Goal: Leave review/rating

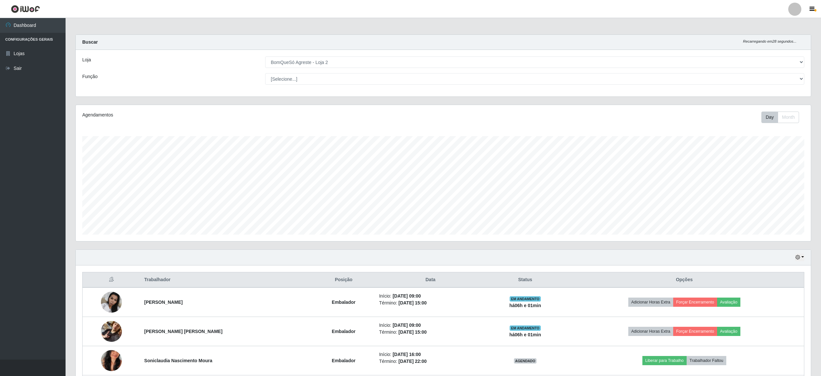
select select "214"
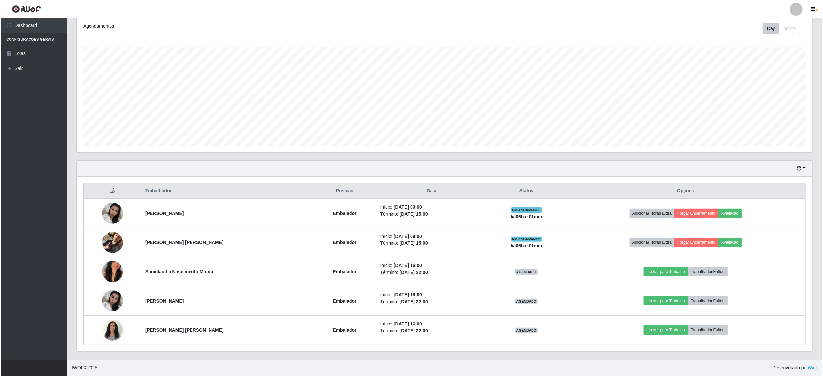
scroll to position [136, 735]
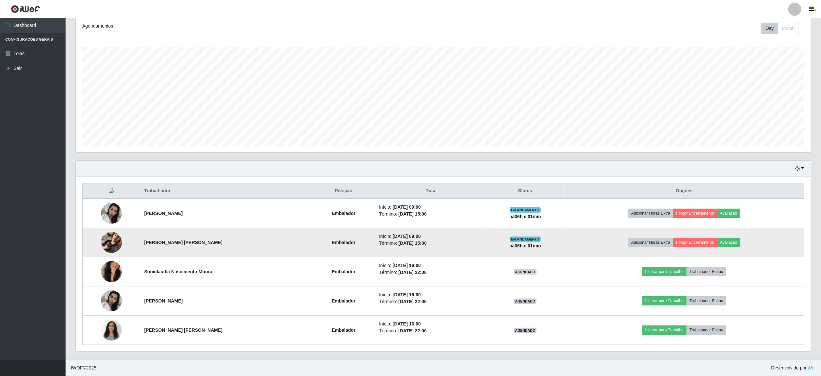
click at [111, 243] on img at bounding box center [111, 242] width 21 height 37
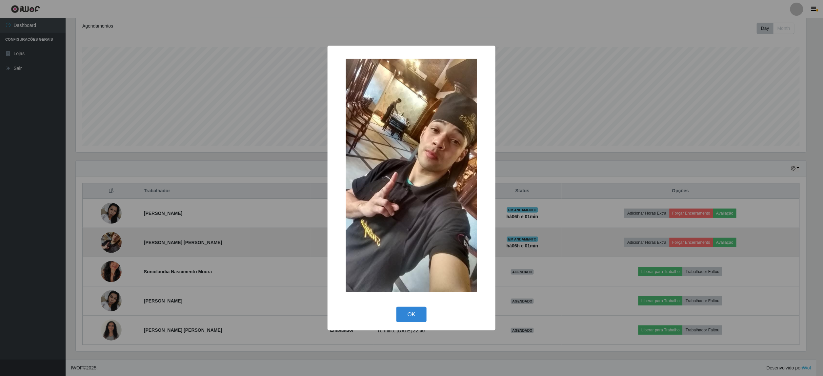
click at [111, 243] on div "× OK Cancel" at bounding box center [411, 188] width 823 height 376
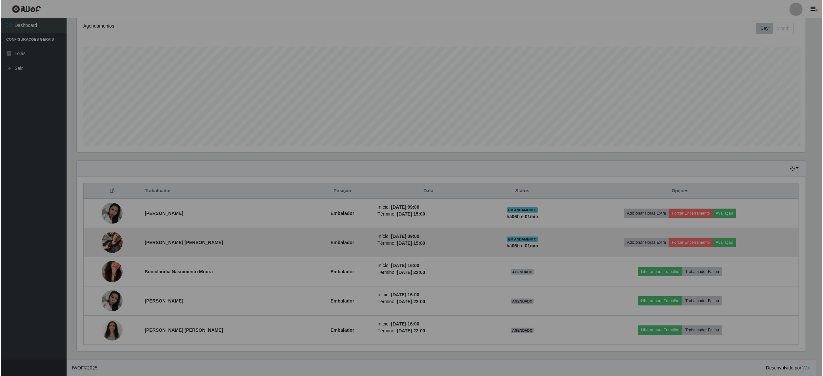
scroll to position [136, 735]
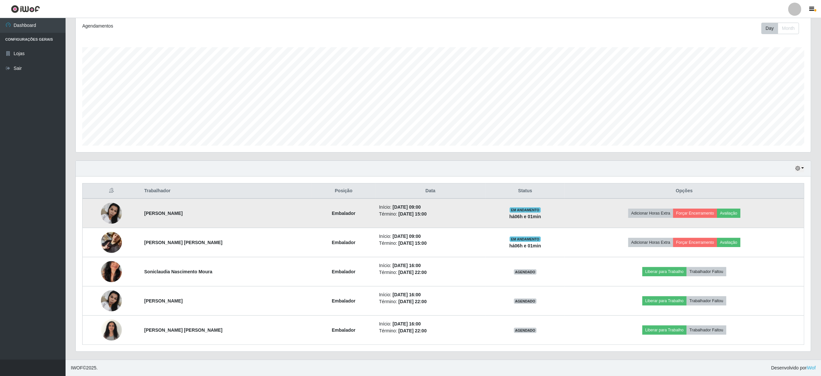
click at [114, 207] on img at bounding box center [111, 213] width 21 height 28
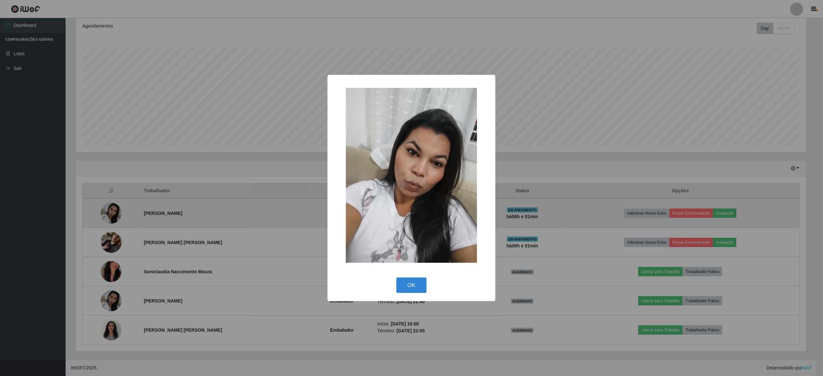
click at [114, 207] on div "× OK Cancel" at bounding box center [411, 188] width 823 height 376
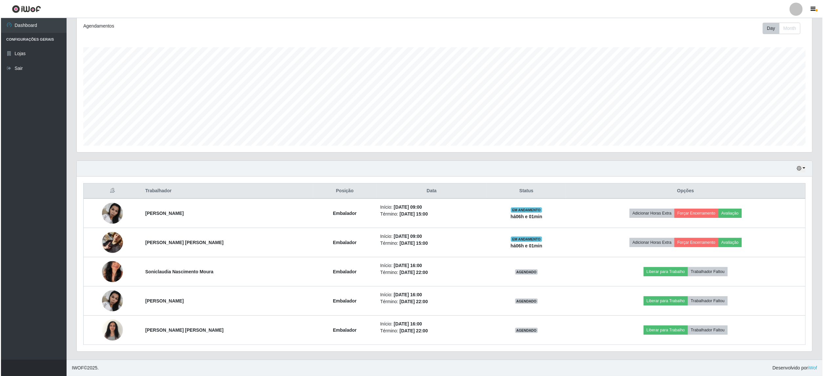
scroll to position [136, 735]
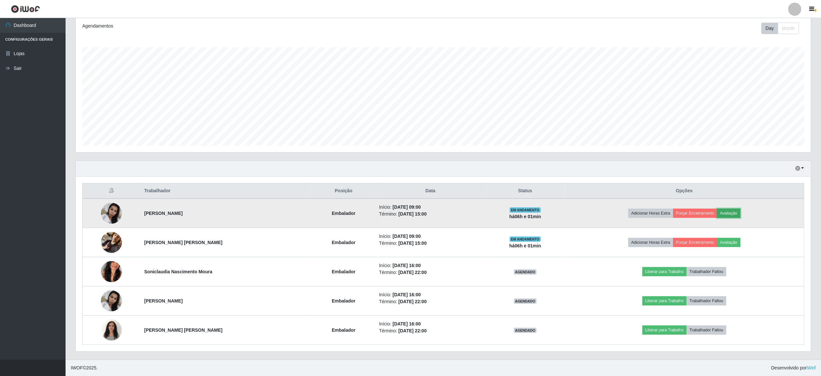
click at [737, 210] on button "Avaliação" at bounding box center [728, 213] width 23 height 9
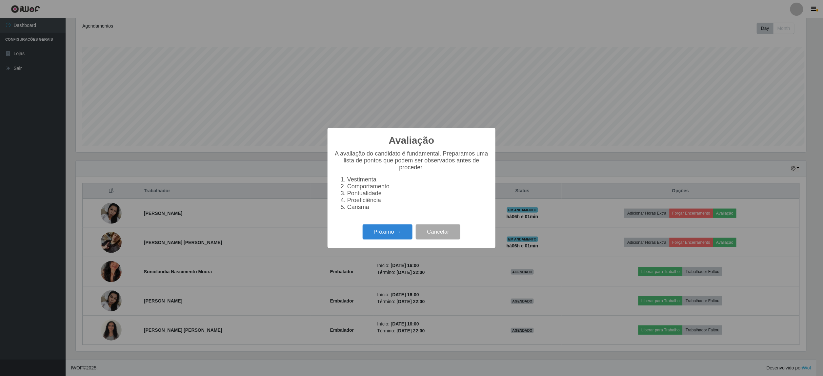
scroll to position [136, 730]
click at [369, 233] on button "Próximo →" at bounding box center [388, 231] width 50 height 15
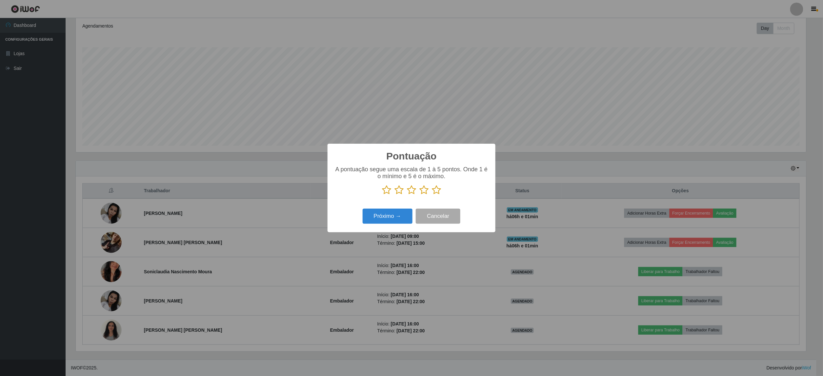
scroll to position [327714, 327120]
click at [436, 191] on icon at bounding box center [436, 190] width 9 height 10
click at [432, 195] on input "radio" at bounding box center [432, 195] width 0 height 0
click at [379, 221] on button "Próximo →" at bounding box center [388, 216] width 50 height 15
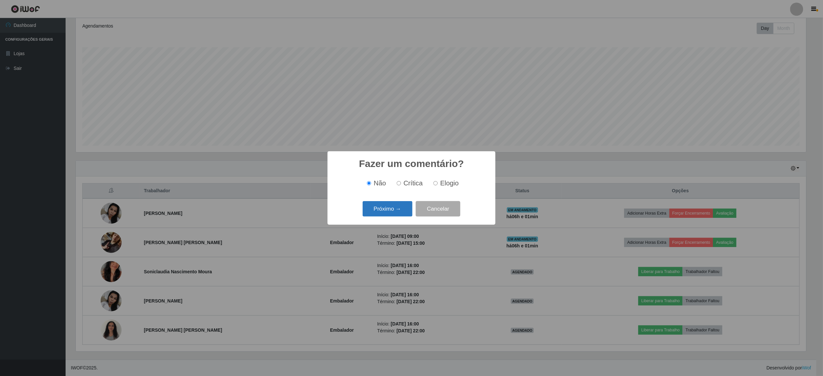
click at [386, 211] on button "Próximo →" at bounding box center [388, 208] width 50 height 15
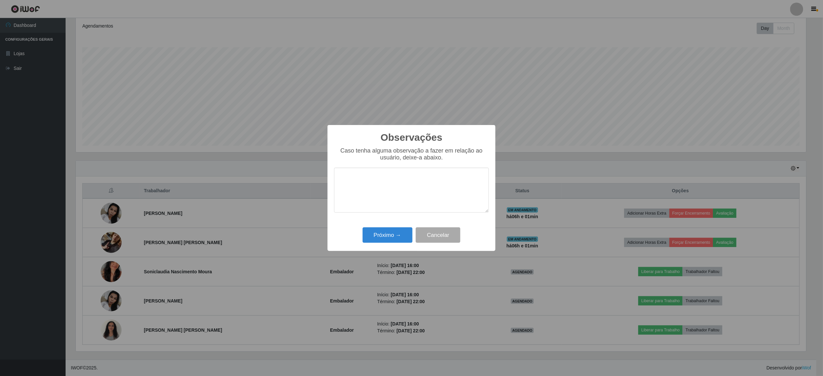
click at [391, 247] on div "Observações × Caso tenha alguma observação a fazer em relação ao usuário, deixe…" at bounding box center [412, 188] width 168 height 126
click at [383, 236] on button "Próximo →" at bounding box center [388, 234] width 50 height 15
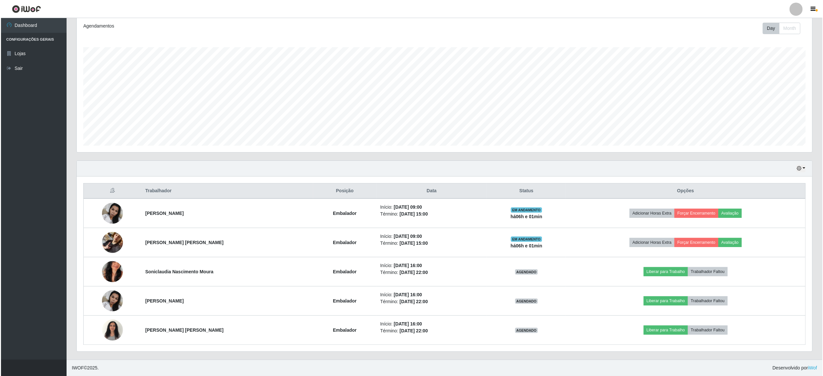
scroll to position [136, 735]
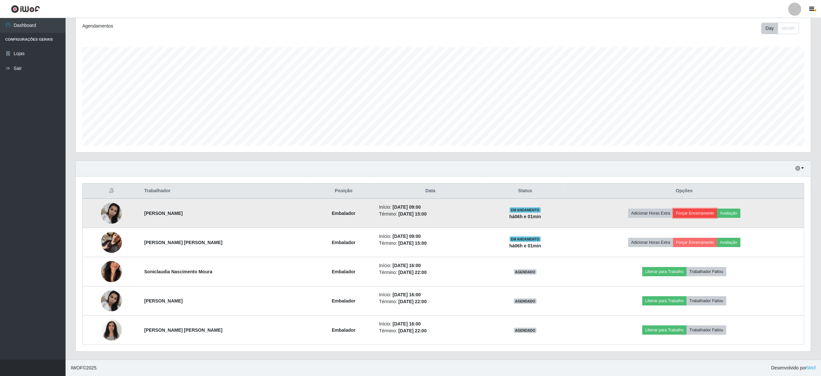
click at [709, 209] on button "Forçar Encerramento" at bounding box center [695, 213] width 44 height 9
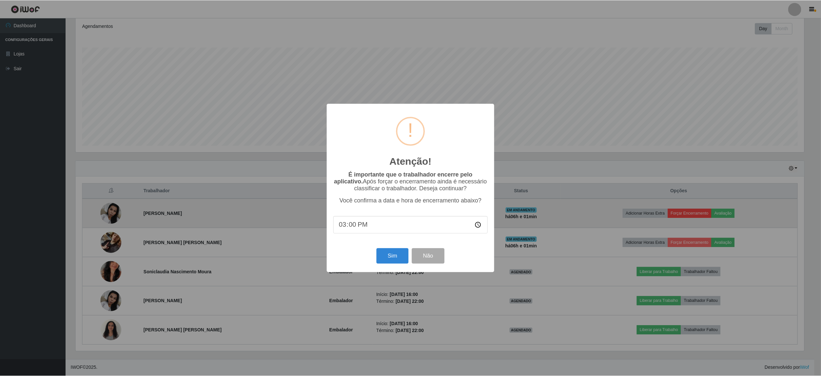
scroll to position [136, 730]
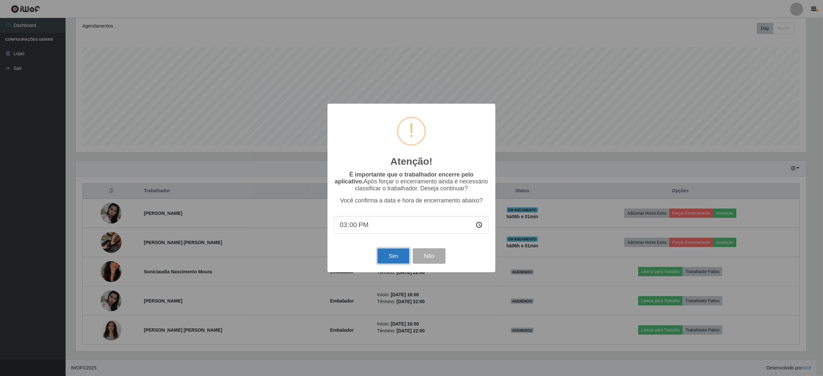
click at [395, 254] on button "Sim" at bounding box center [393, 255] width 32 height 15
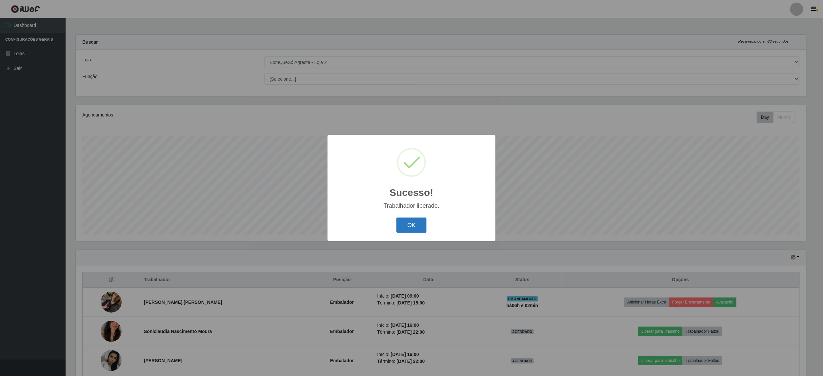
click at [425, 226] on button "OK" at bounding box center [411, 224] width 30 height 15
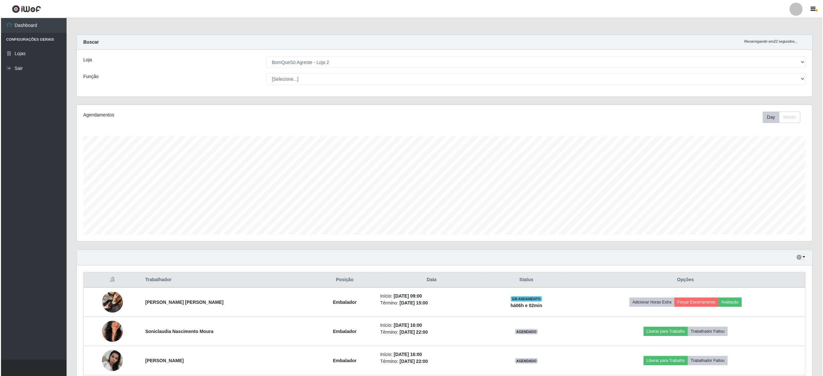
scroll to position [61, 0]
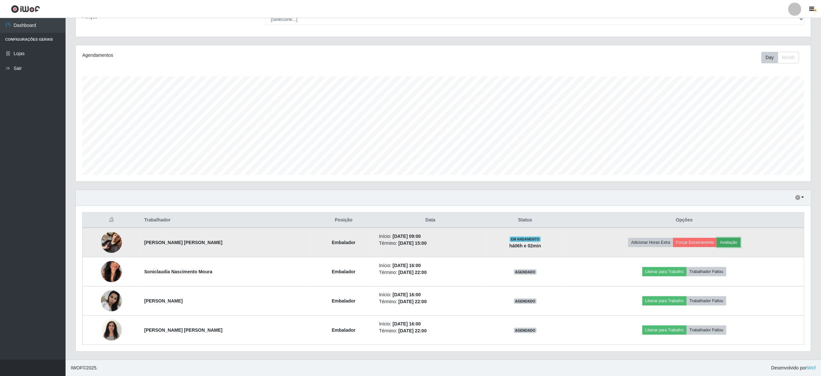
click at [737, 239] on button "Avaliação" at bounding box center [728, 242] width 23 height 9
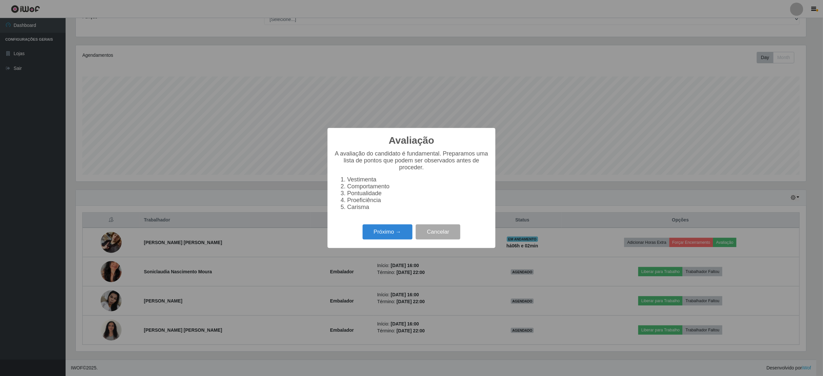
scroll to position [136, 730]
click at [388, 238] on button "Próximo →" at bounding box center [388, 231] width 50 height 15
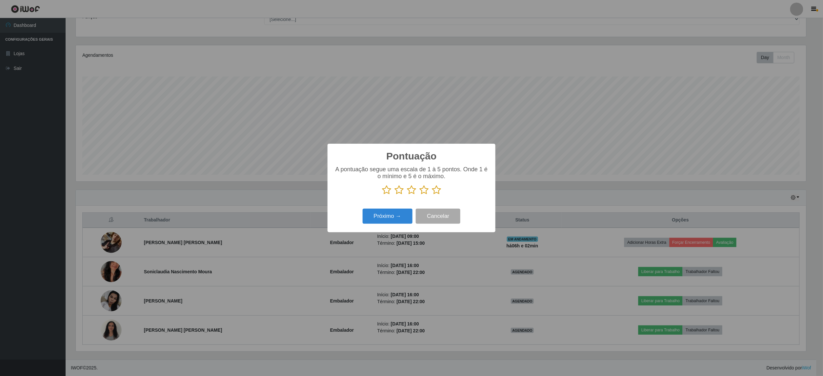
scroll to position [0, 0]
click at [435, 191] on icon at bounding box center [436, 190] width 9 height 10
click at [432, 195] on input "radio" at bounding box center [432, 195] width 0 height 0
click at [378, 222] on button "Próximo →" at bounding box center [388, 216] width 50 height 15
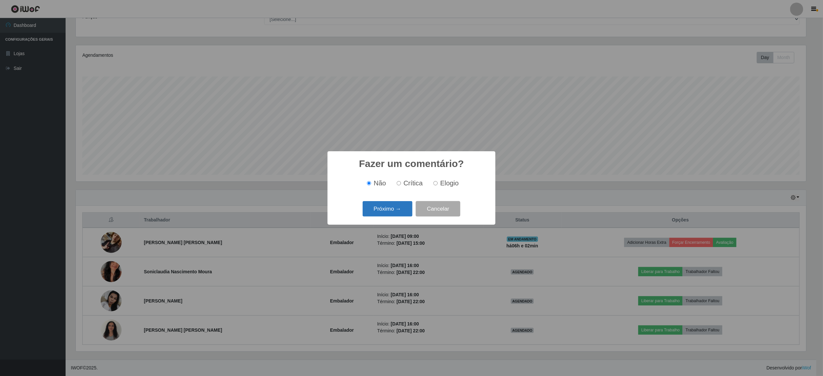
click at [380, 213] on button "Próximo →" at bounding box center [388, 208] width 50 height 15
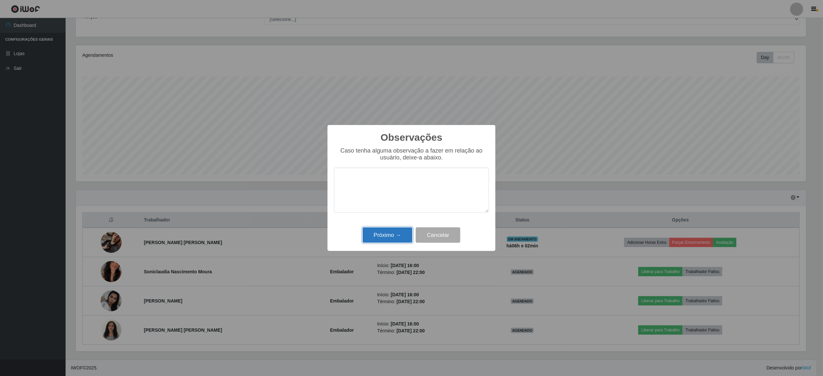
click at [387, 231] on button "Próximo →" at bounding box center [388, 234] width 50 height 15
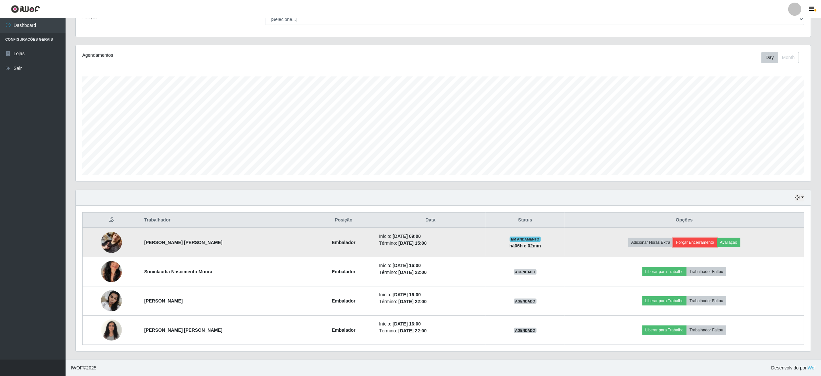
click at [698, 239] on button "Forçar Encerramento" at bounding box center [695, 242] width 44 height 9
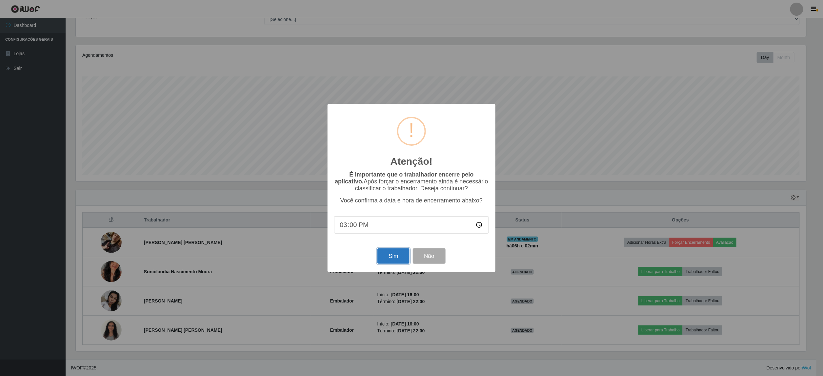
click at [395, 252] on button "Sim" at bounding box center [393, 255] width 32 height 15
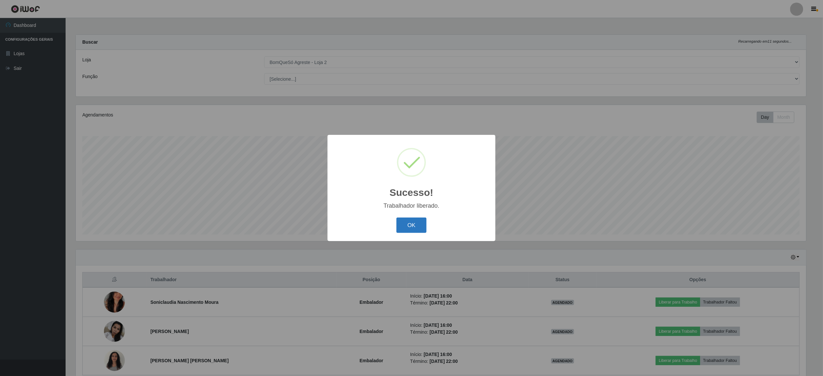
click at [416, 225] on button "OK" at bounding box center [411, 224] width 30 height 15
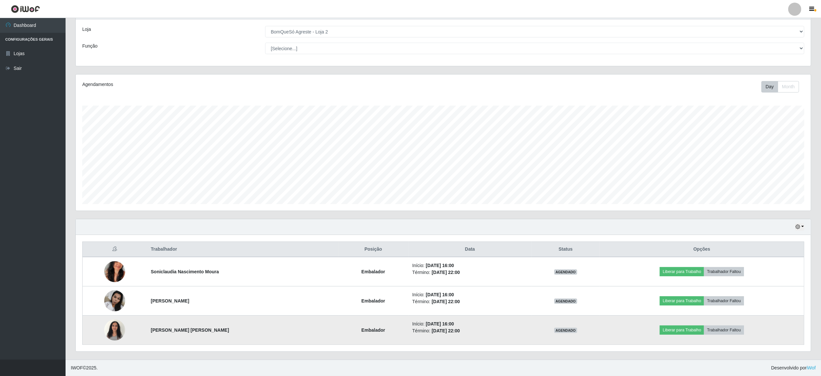
click at [116, 325] on img at bounding box center [114, 330] width 21 height 28
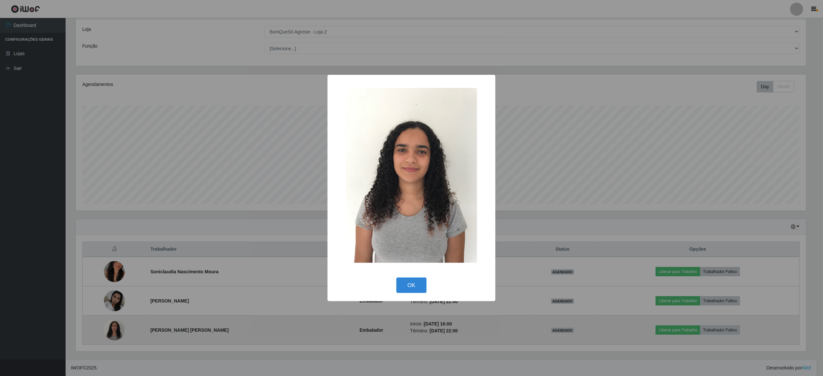
click at [116, 325] on div "× OK Cancel" at bounding box center [411, 188] width 823 height 376
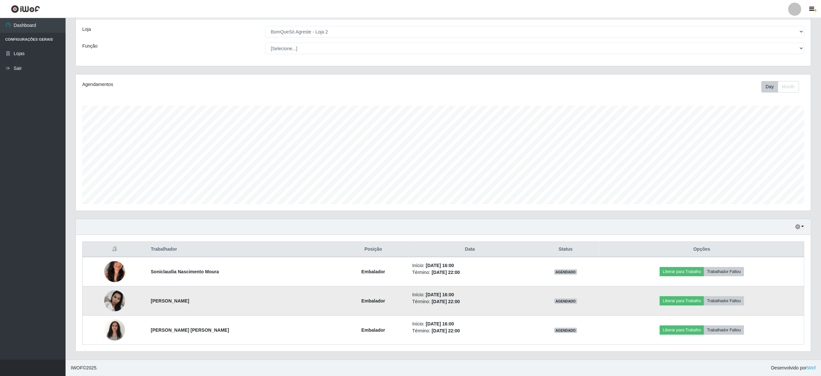
click at [117, 293] on img at bounding box center [114, 301] width 21 height 28
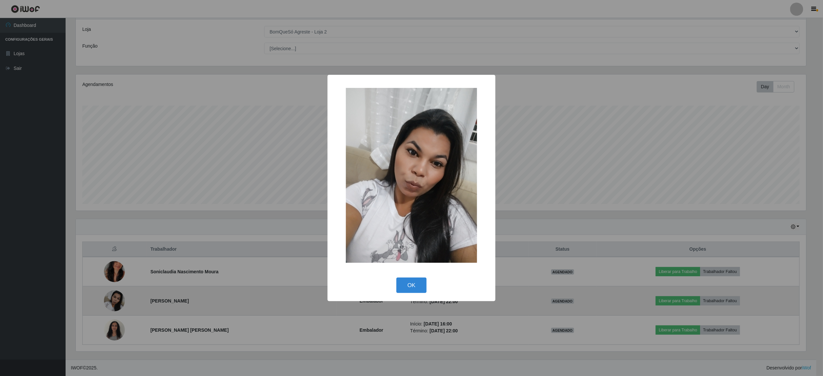
click at [117, 293] on div "× OK Cancel" at bounding box center [411, 188] width 823 height 376
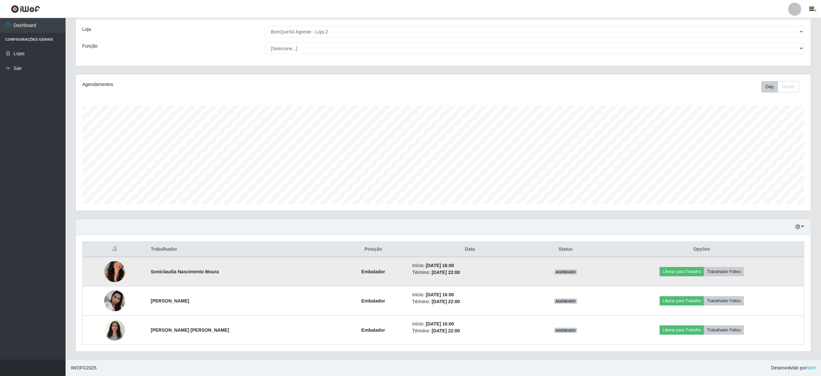
click at [104, 263] on td at bounding box center [115, 272] width 65 height 30
click at [108, 267] on img at bounding box center [114, 271] width 21 height 37
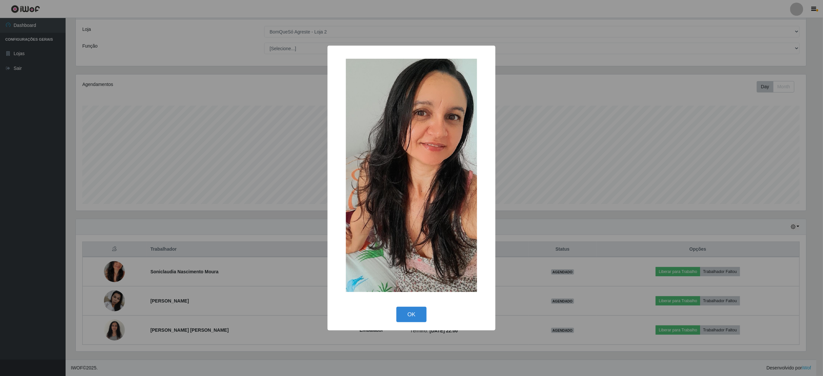
click at [108, 267] on div "× OK Cancel" at bounding box center [411, 188] width 823 height 376
